Goal: Task Accomplishment & Management: Complete application form

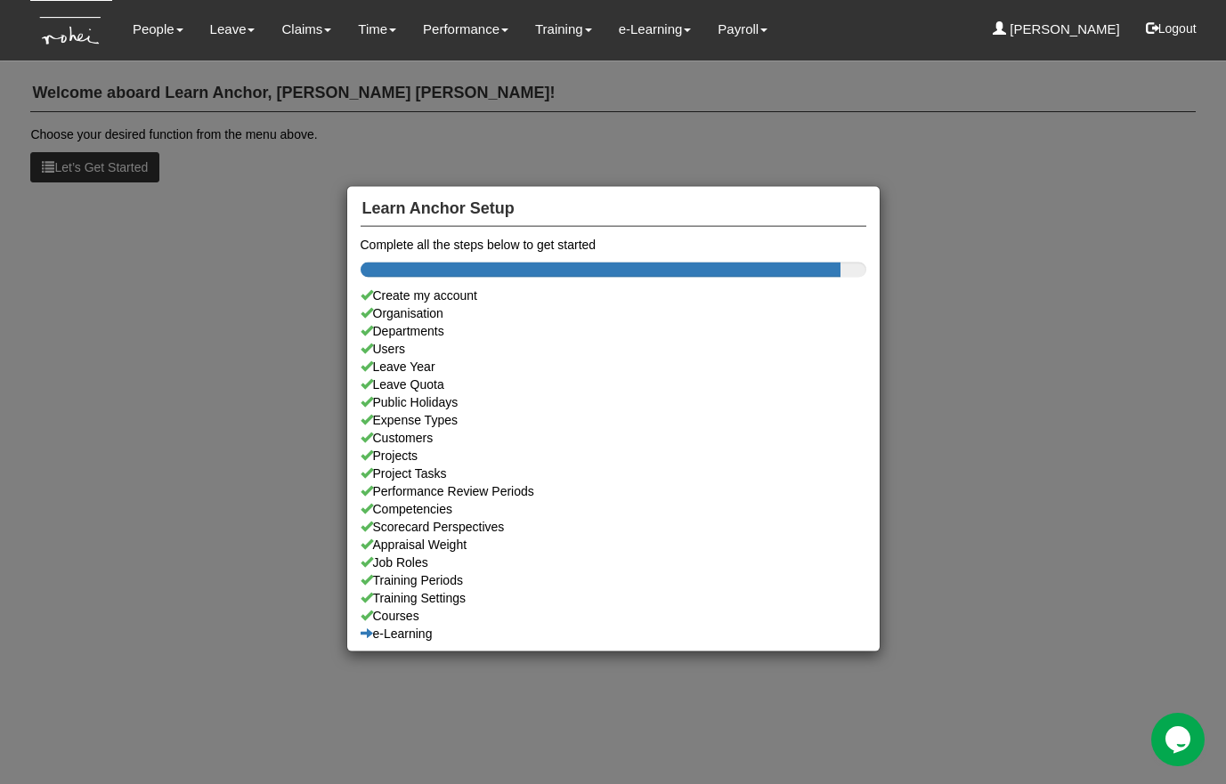
click at [237, 32] on div "Learn Anchor Setup Complete all the steps below to get started Create my accoun…" at bounding box center [613, 392] width 1226 height 784
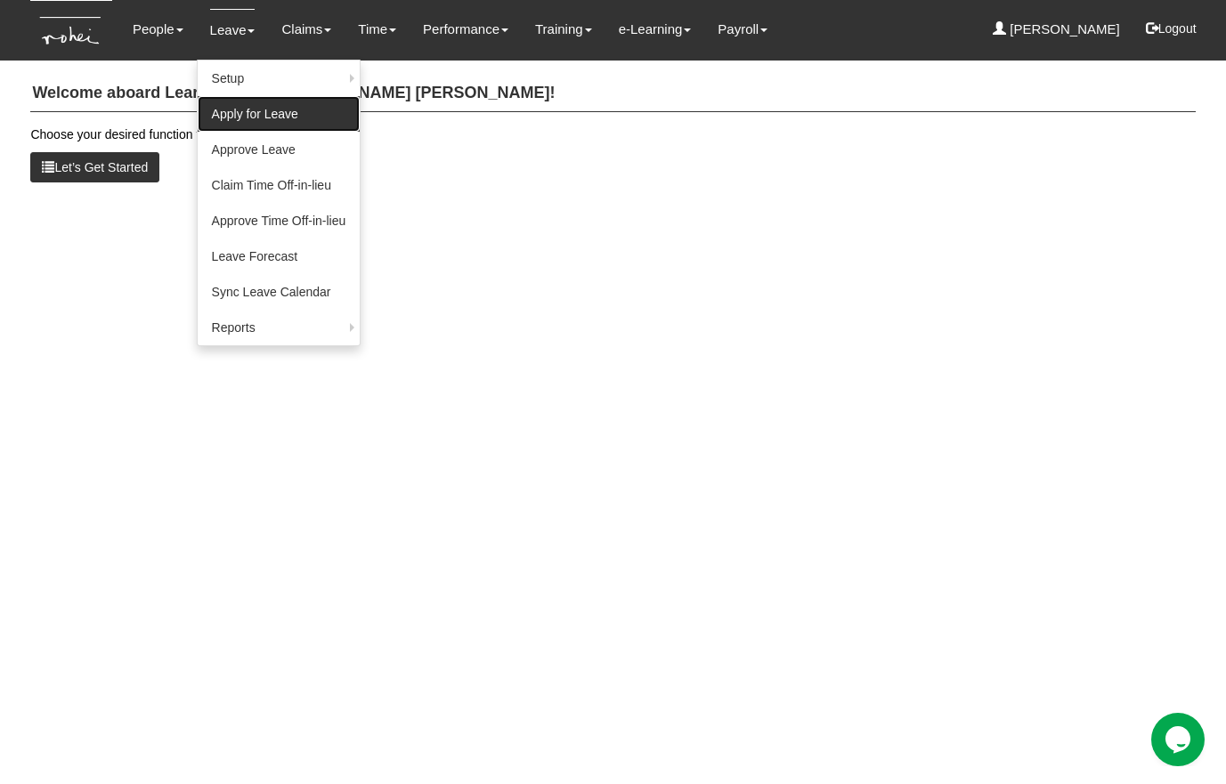
click at [223, 115] on link "Apply for Leave" at bounding box center [279, 114] width 163 height 36
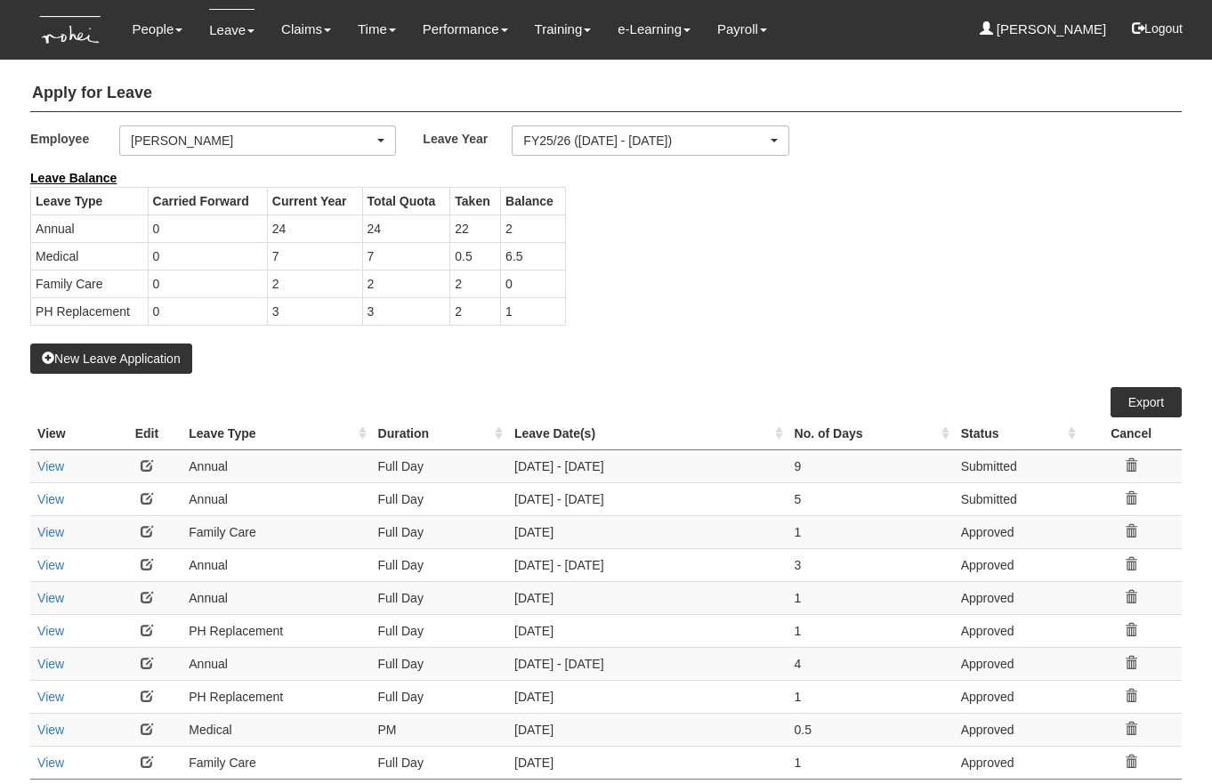
select select "50"
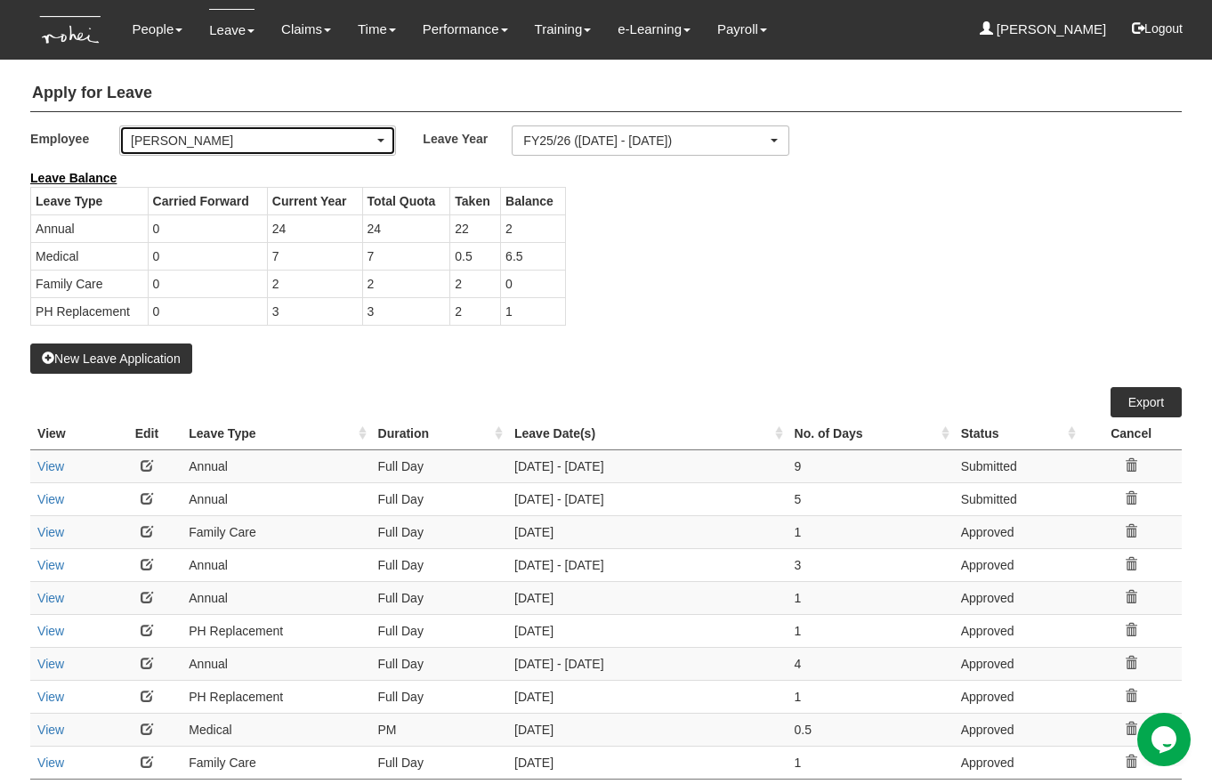
click at [222, 144] on div "[PERSON_NAME]" at bounding box center [252, 141] width 243 height 18
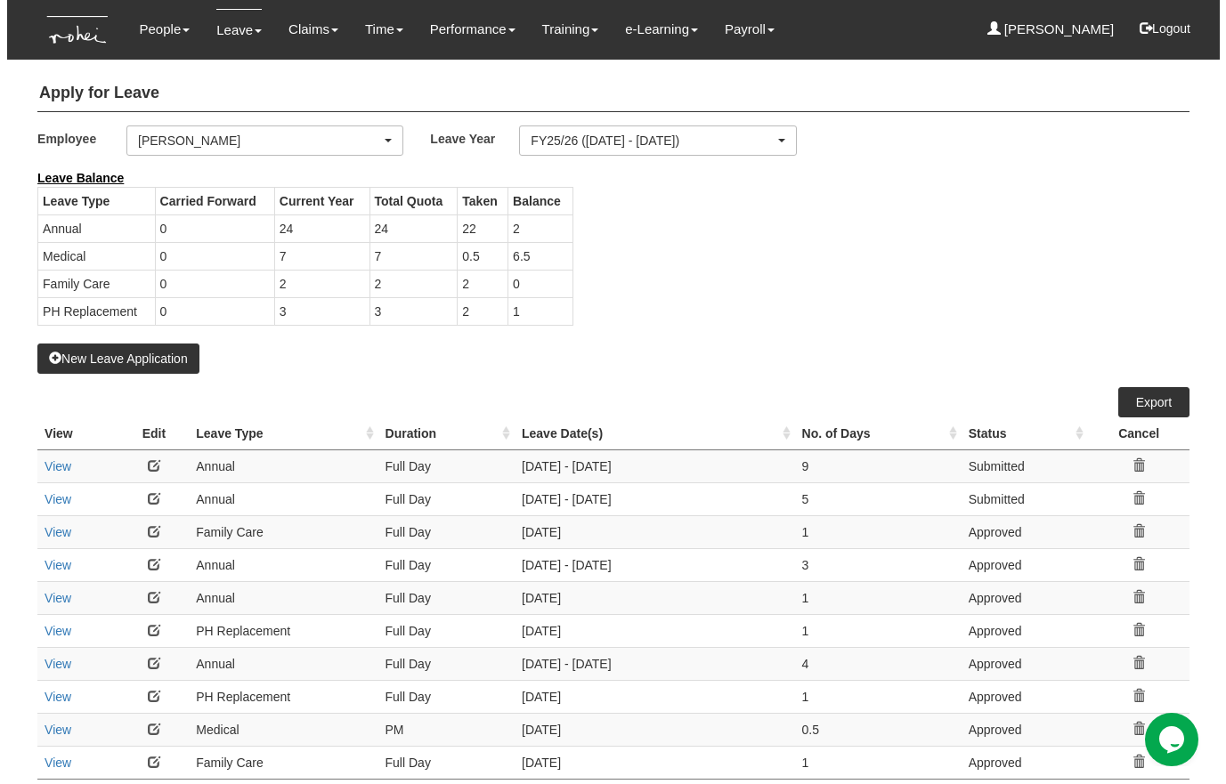
scroll to position [44, 0]
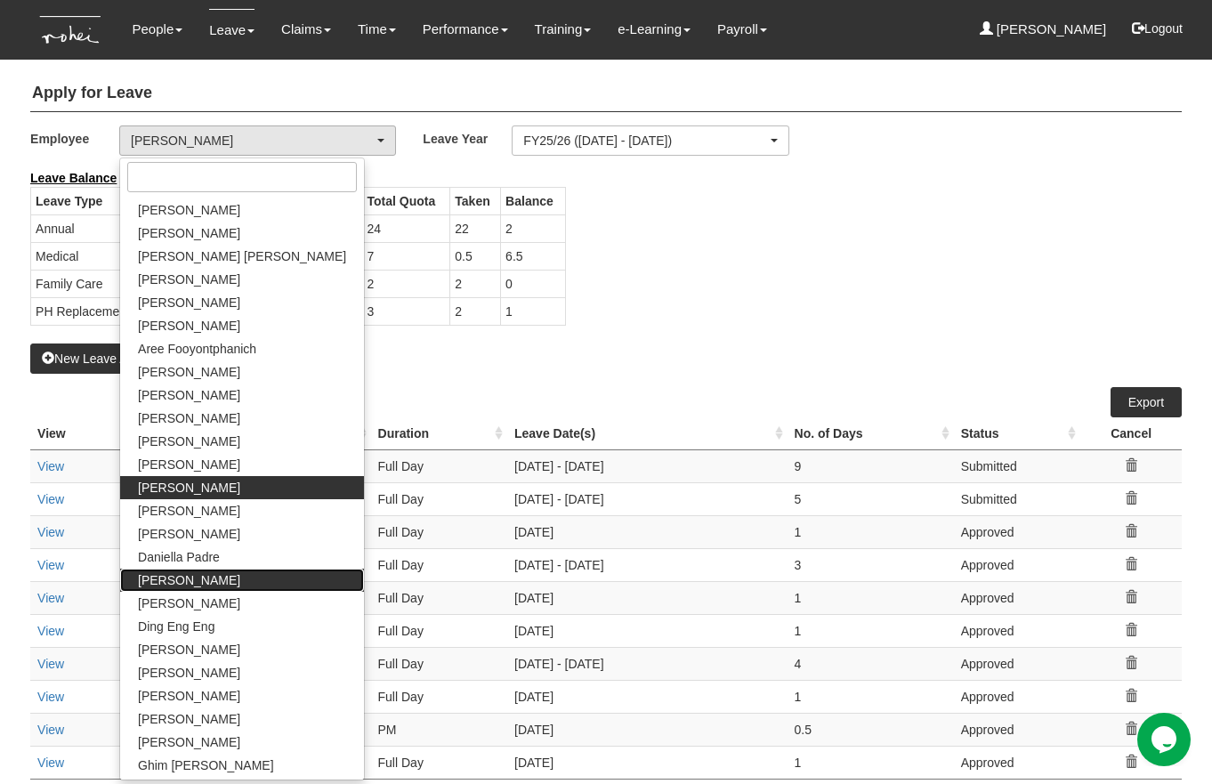
click at [216, 583] on span "[PERSON_NAME]" at bounding box center [189, 580] width 102 height 18
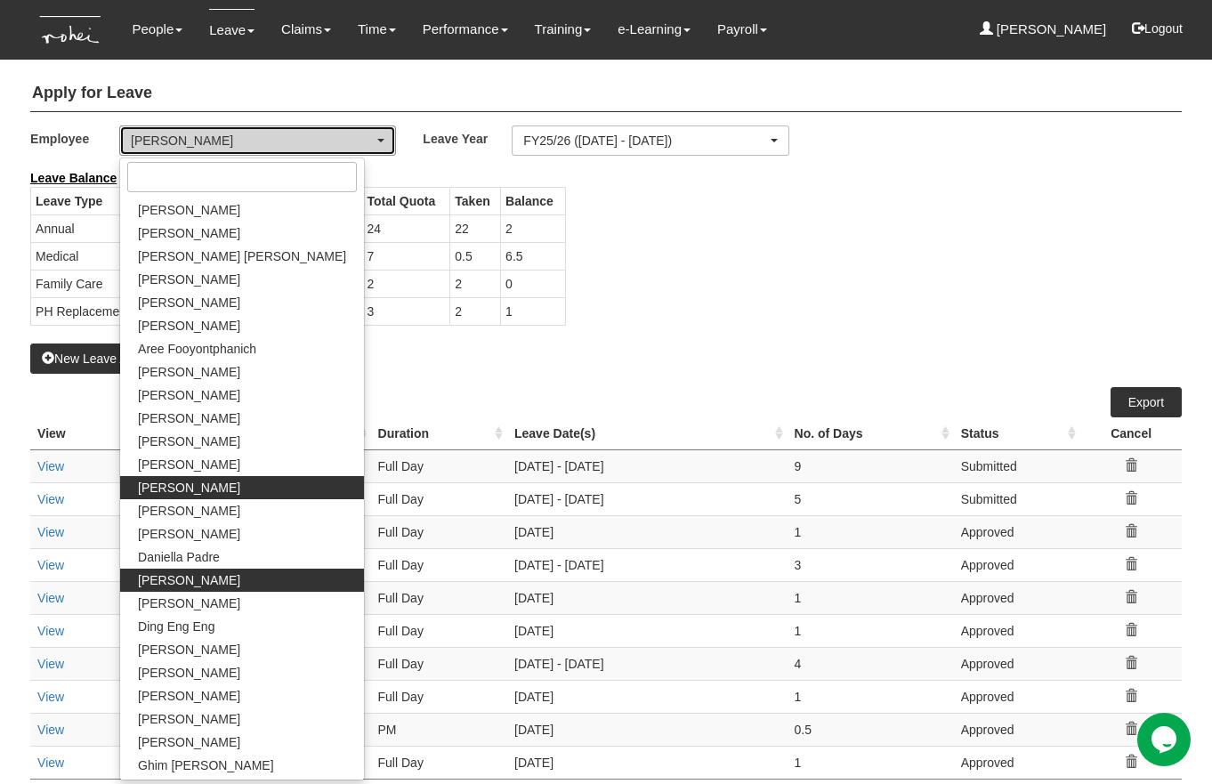
select select "1ae40e68-5a0c-4d70-b50e-45a4e5a72252"
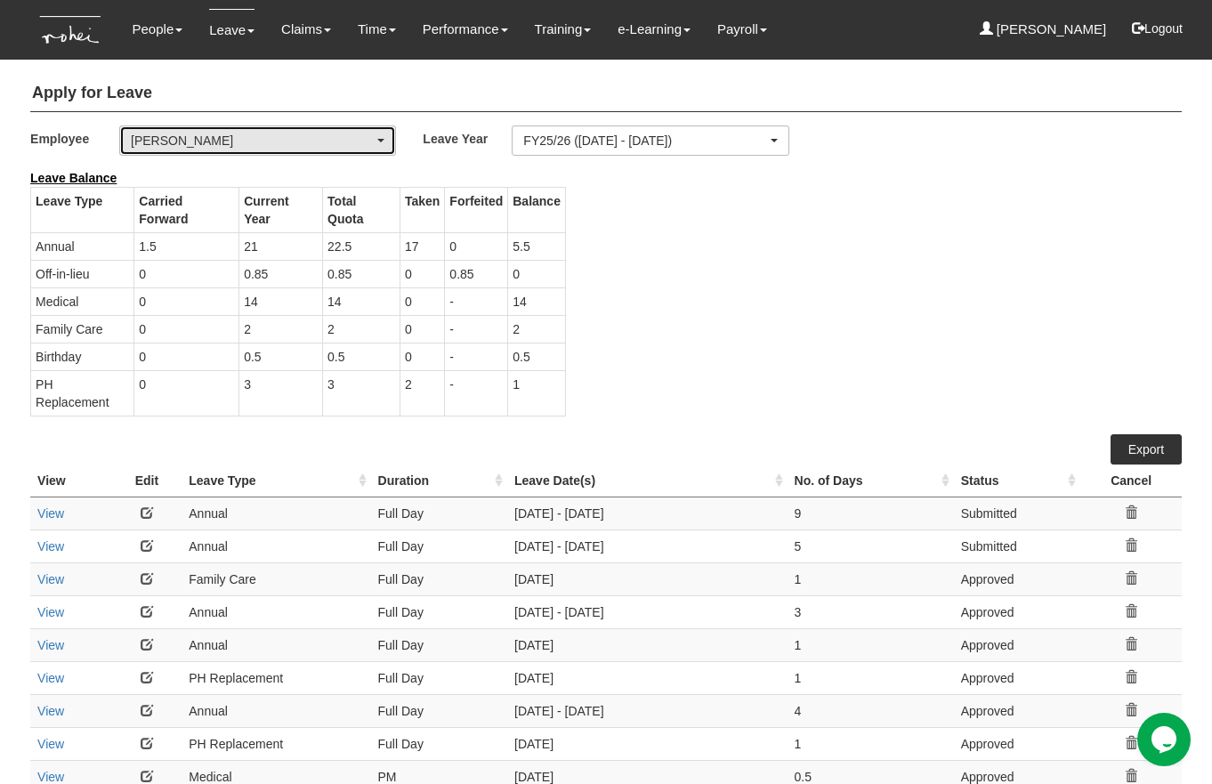
select select "50"
